Goal: Check status: Check status

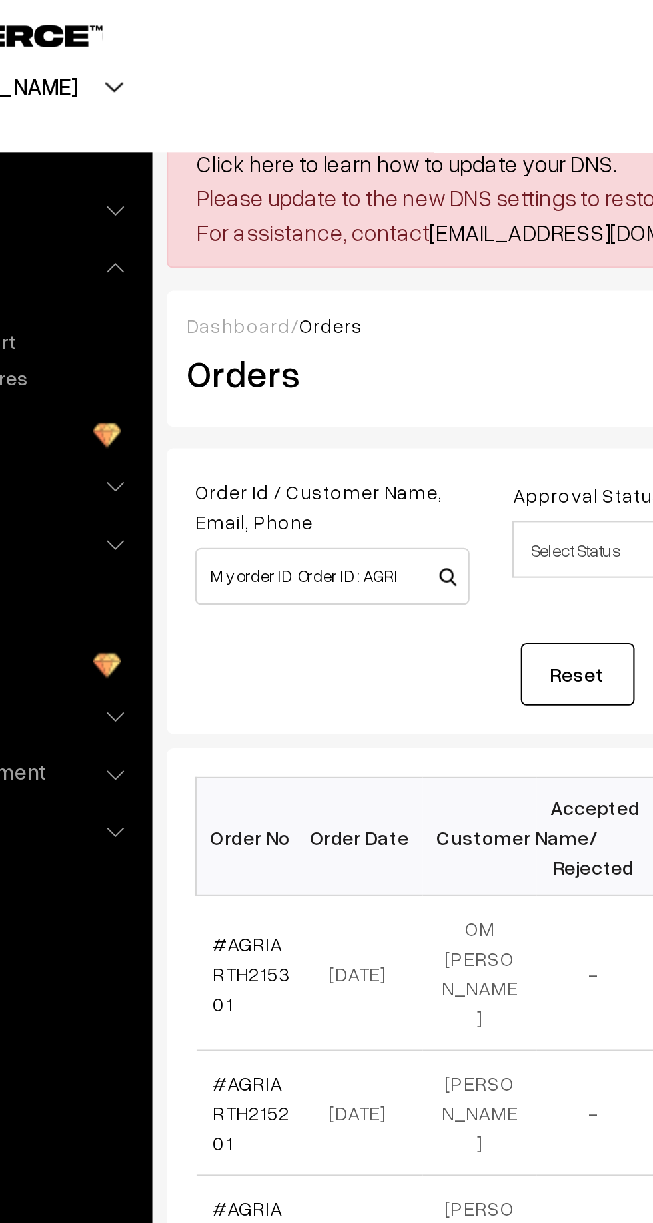
scroll to position [0, 39]
click at [248, 271] on input "My order ID Order ID : AGRIARTH018101" at bounding box center [264, 275] width 129 height 27
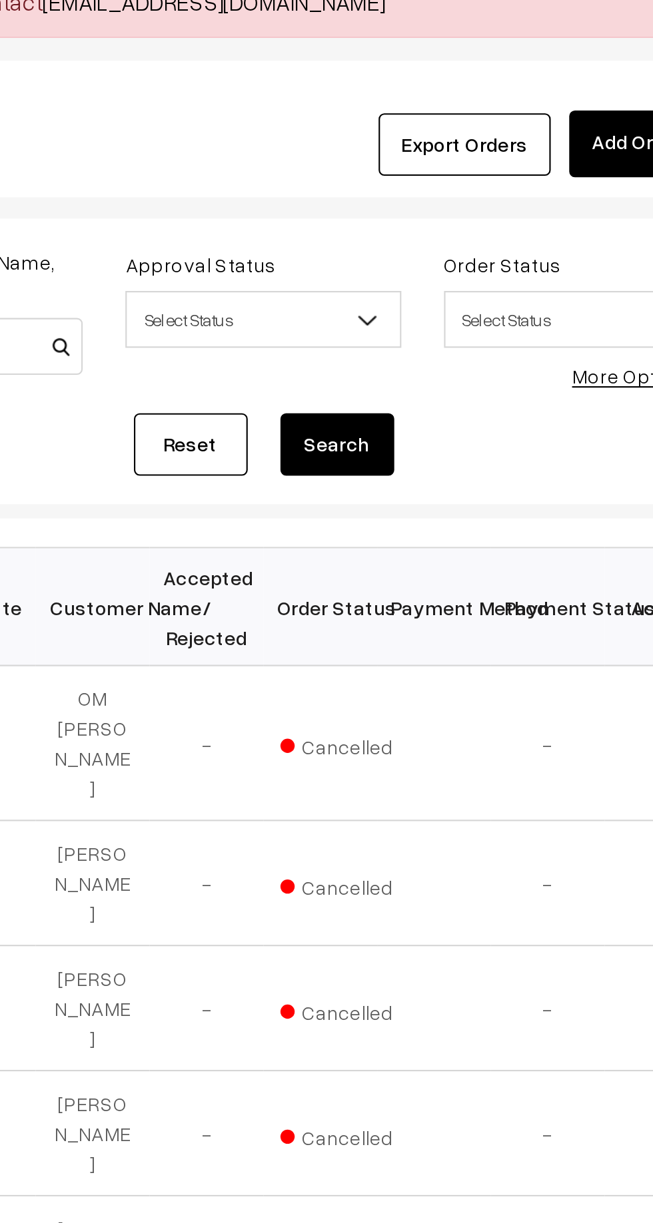
type input "AGRIARTH018101"
click at [566, 324] on div "Reset Search" at bounding box center [413, 321] width 426 height 29
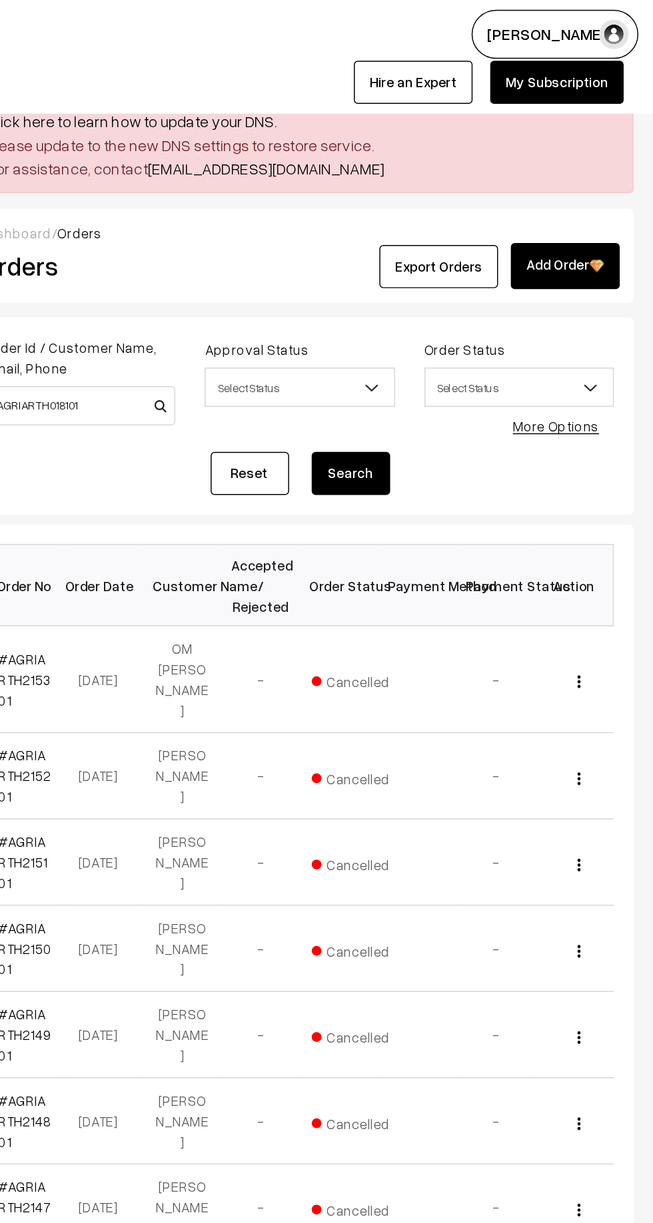
click at [463, 318] on button "Search" at bounding box center [447, 321] width 53 height 29
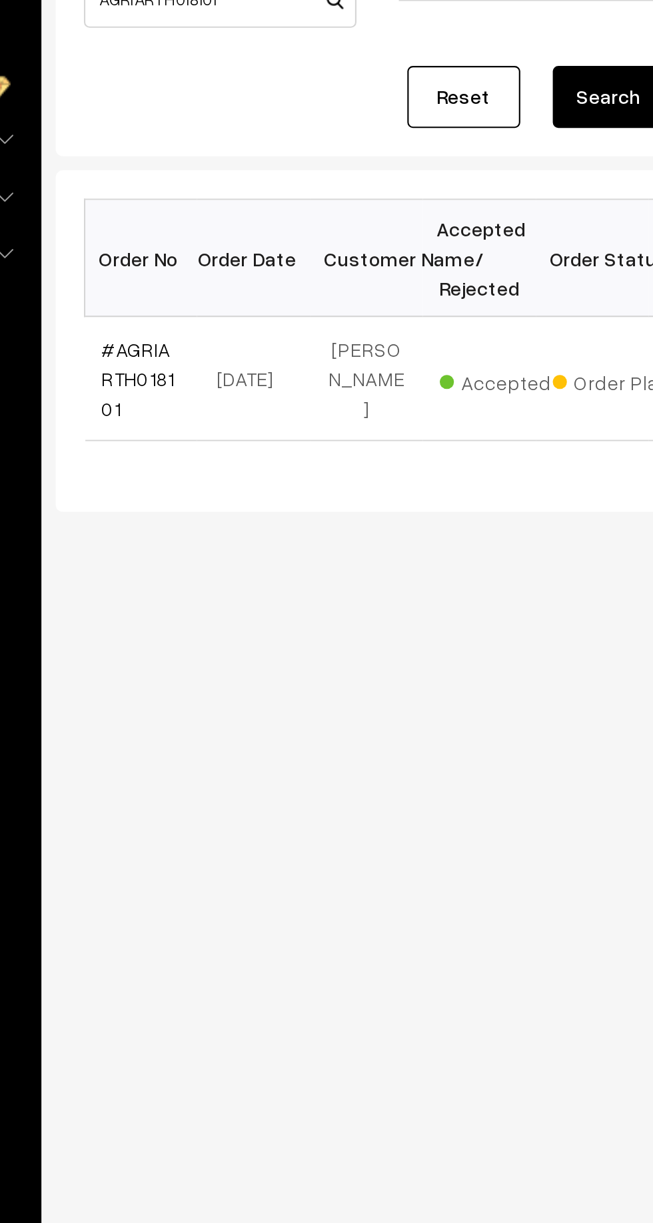
click at [221, 446] on link "#AGRIARTH018101" at bounding box center [225, 454] width 35 height 39
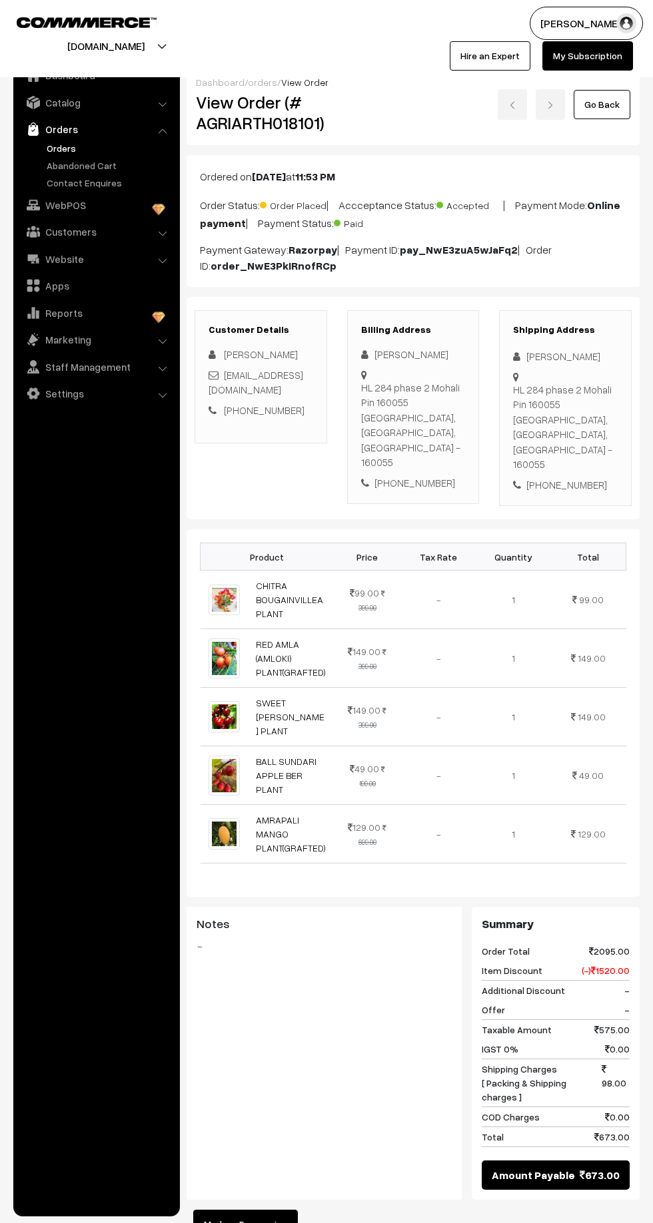
scroll to position [74, 0]
